Goal: Information Seeking & Learning: Learn about a topic

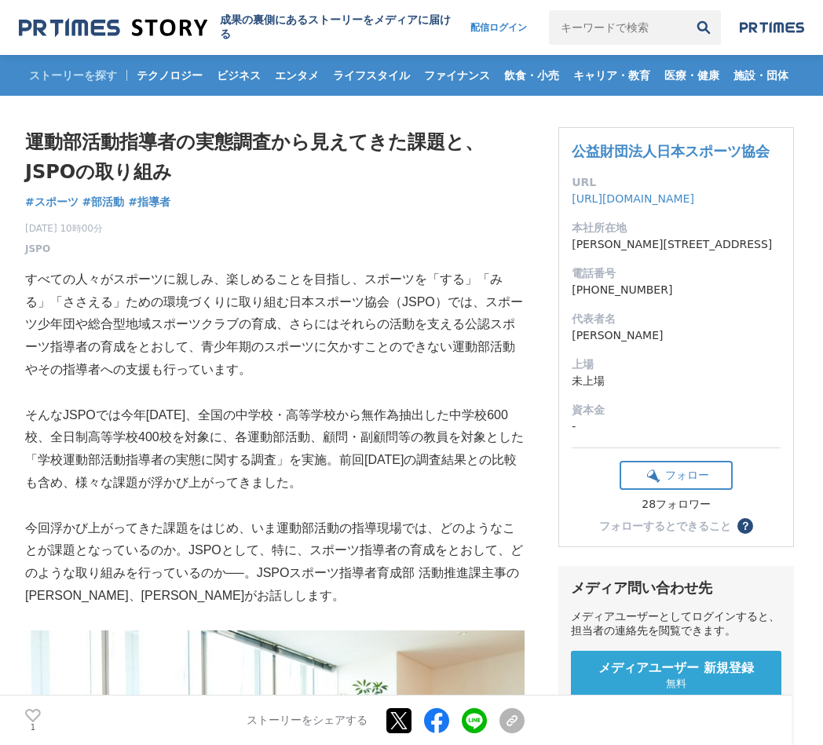
drag, startPoint x: 143, startPoint y: 287, endPoint x: 86, endPoint y: 279, distance: 57.8
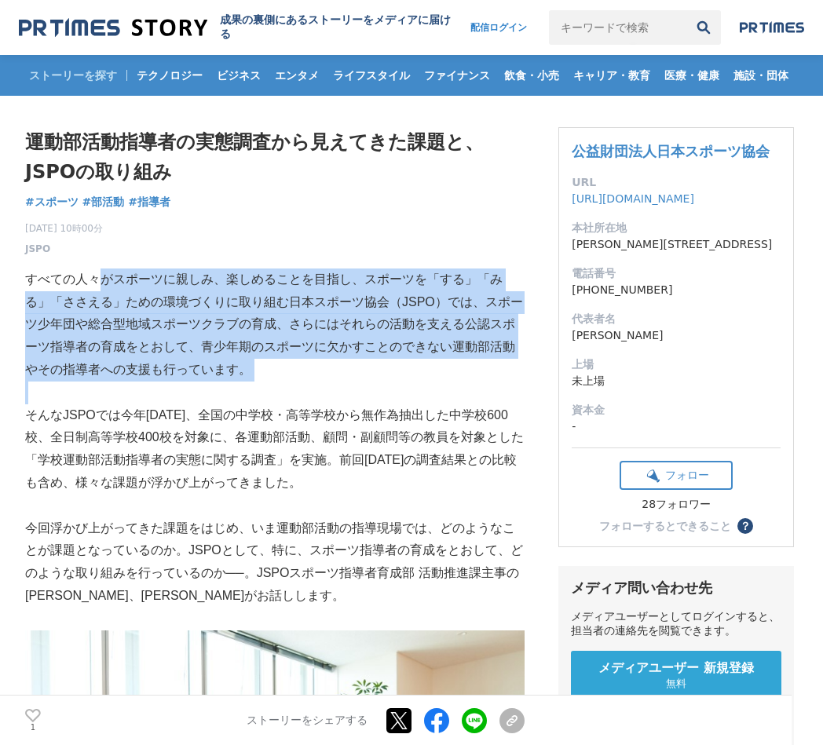
drag, startPoint x: 157, startPoint y: 302, endPoint x: 340, endPoint y: 418, distance: 216.7
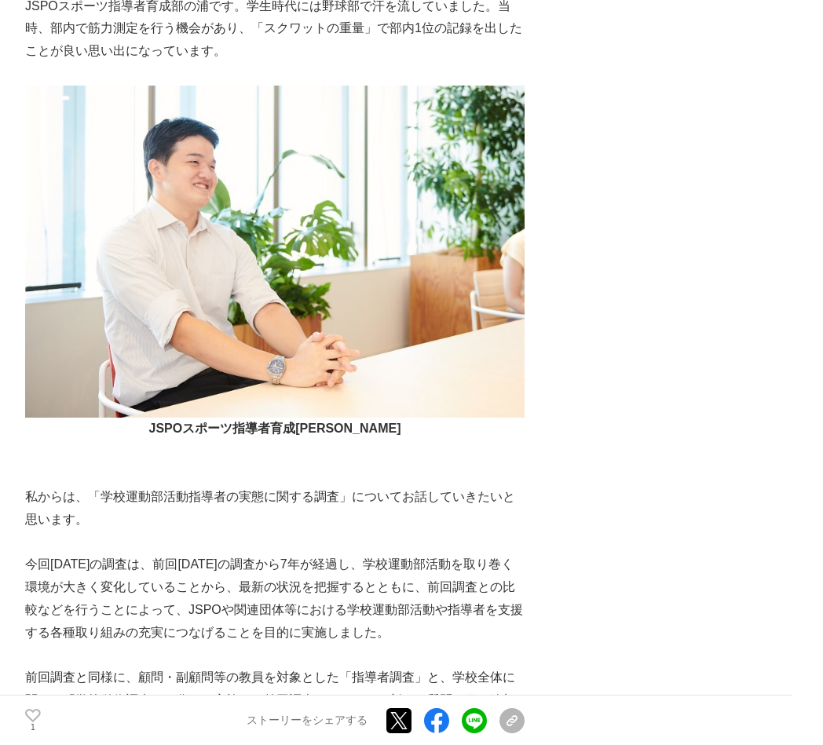
scroll to position [1413, 0]
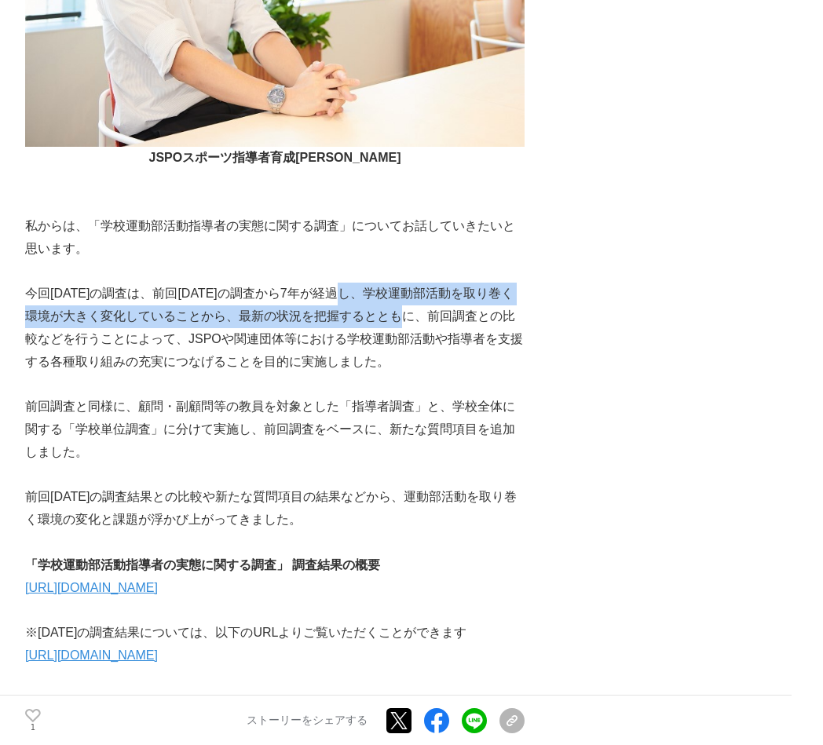
drag, startPoint x: 338, startPoint y: 294, endPoint x: 404, endPoint y: 320, distance: 70.1
click at [404, 320] on p "今回[DATE]の調査は、前回[DATE]の調査から7年が経過し、学校運動部活動を取り巻く環境が大きく変化していることから、最新の状況を把握するとともに、前回…" at bounding box center [274, 328] width 499 height 90
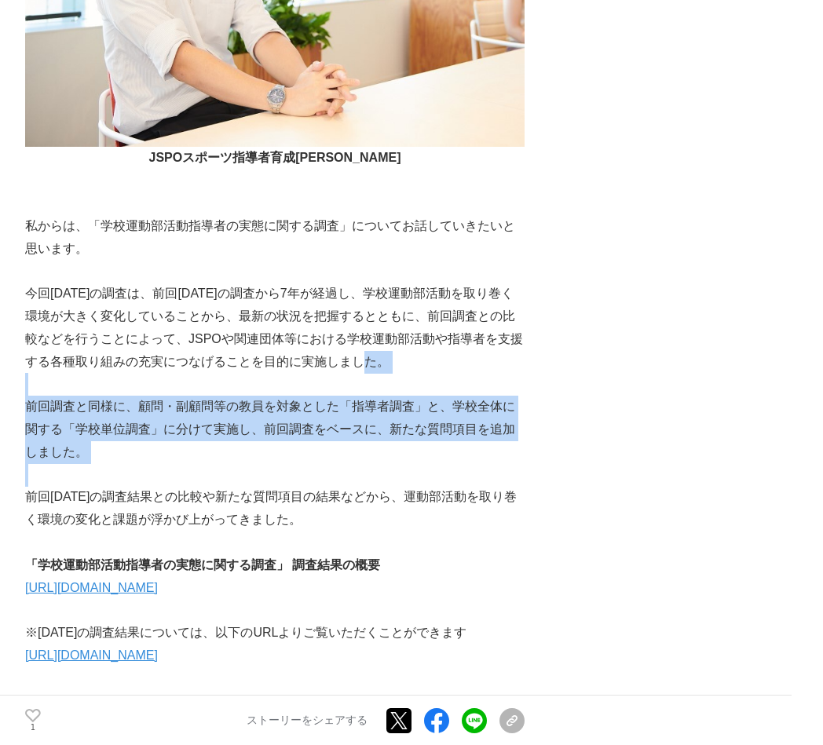
drag, startPoint x: 404, startPoint y: 320, endPoint x: 501, endPoint y: 474, distance: 182.1
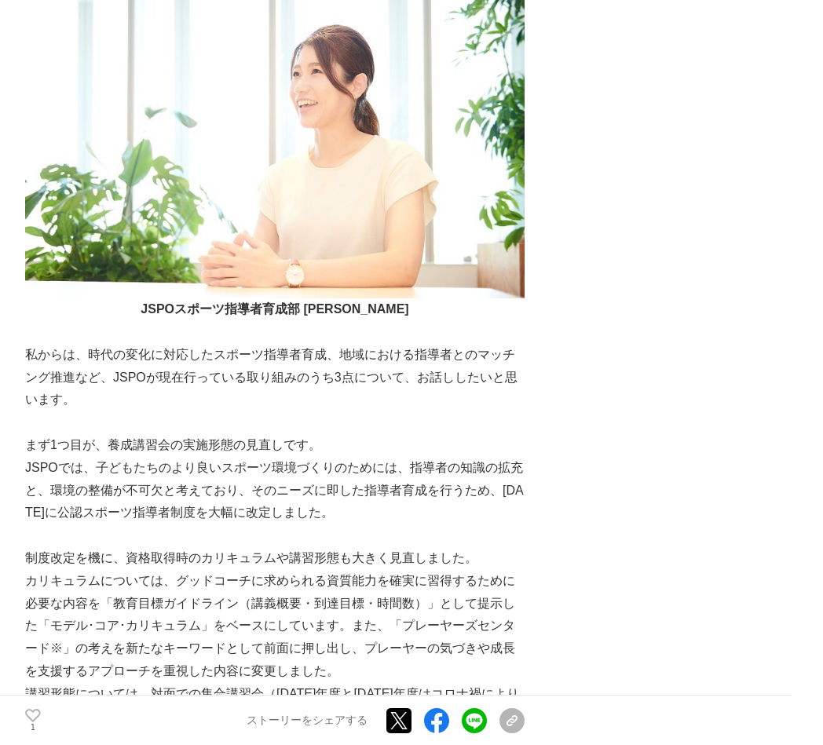
scroll to position [6909, 0]
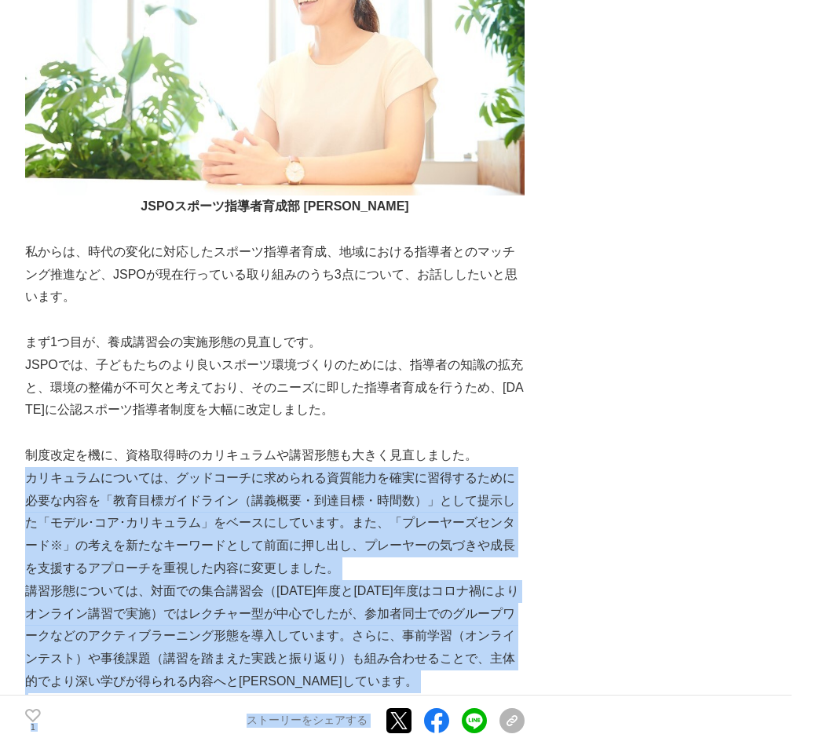
drag, startPoint x: 486, startPoint y: 504, endPoint x: 539, endPoint y: 571, distance: 85.0
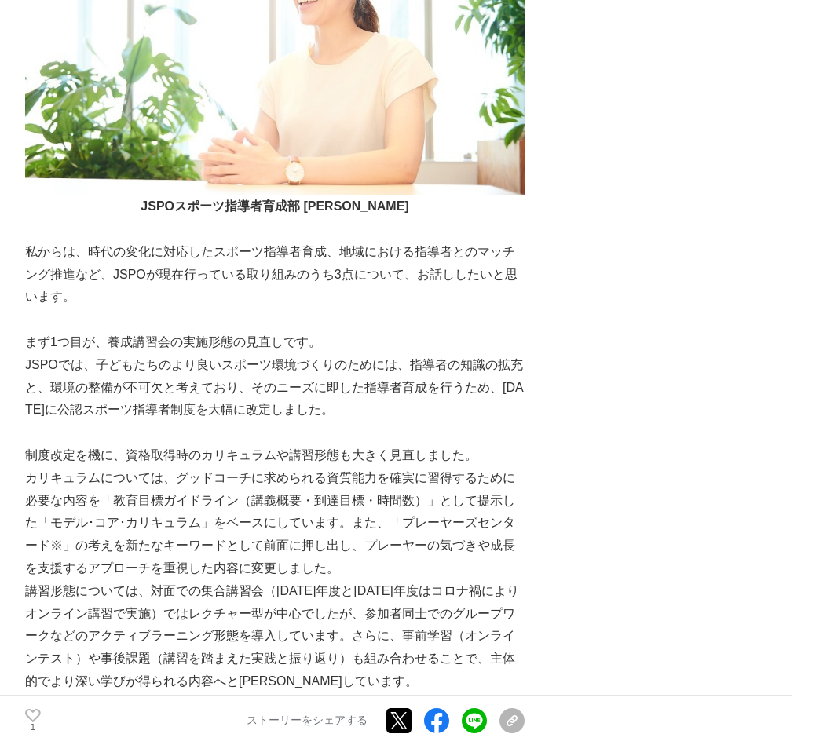
scroll to position [6987, 0]
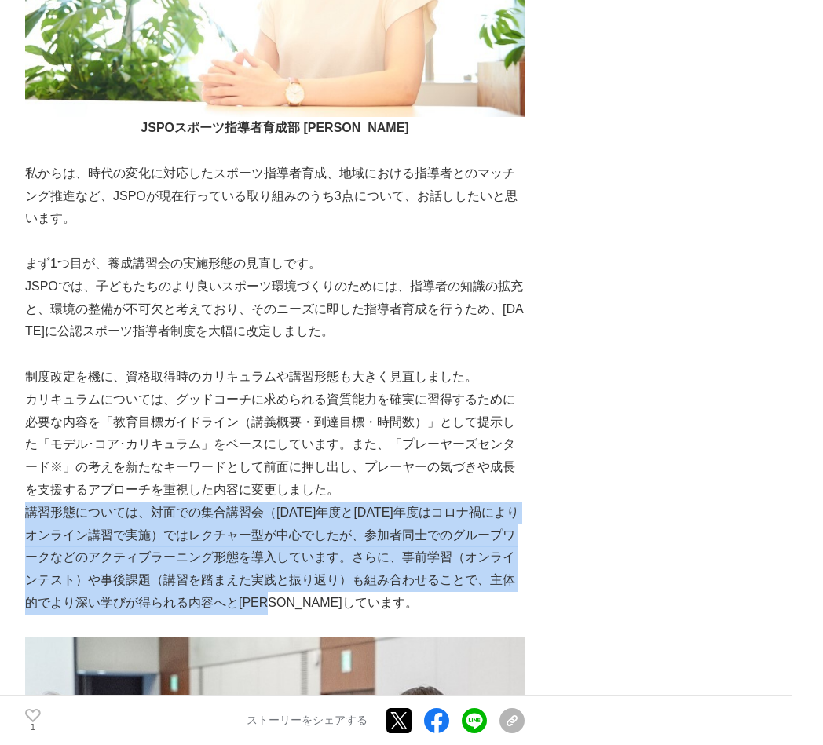
drag, startPoint x: 499, startPoint y: 529, endPoint x: 499, endPoint y: 640, distance: 110.7
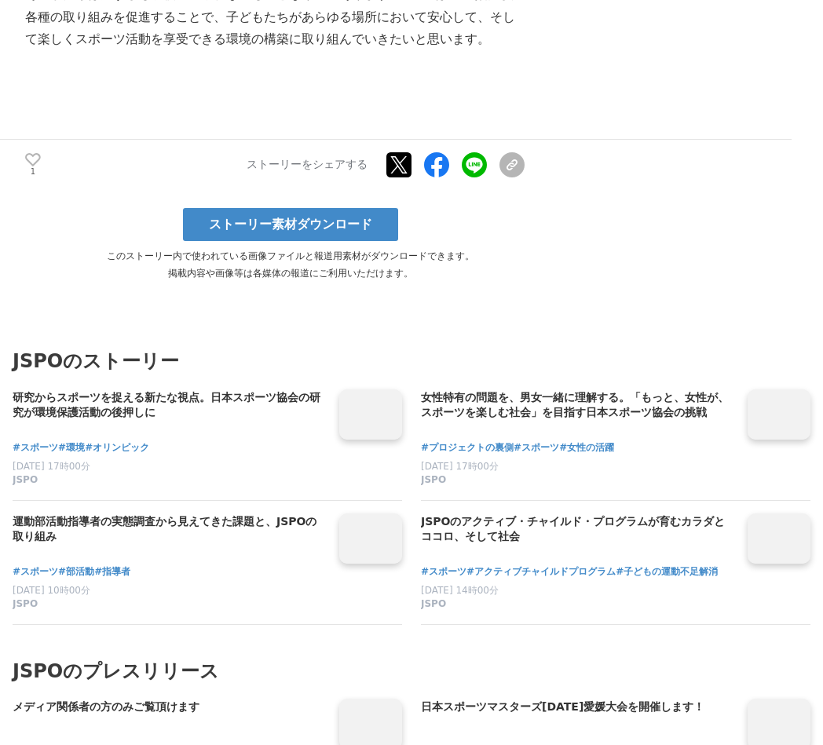
scroll to position [10991, 0]
